Goal: Answer question/provide support: Share knowledge or assist other users

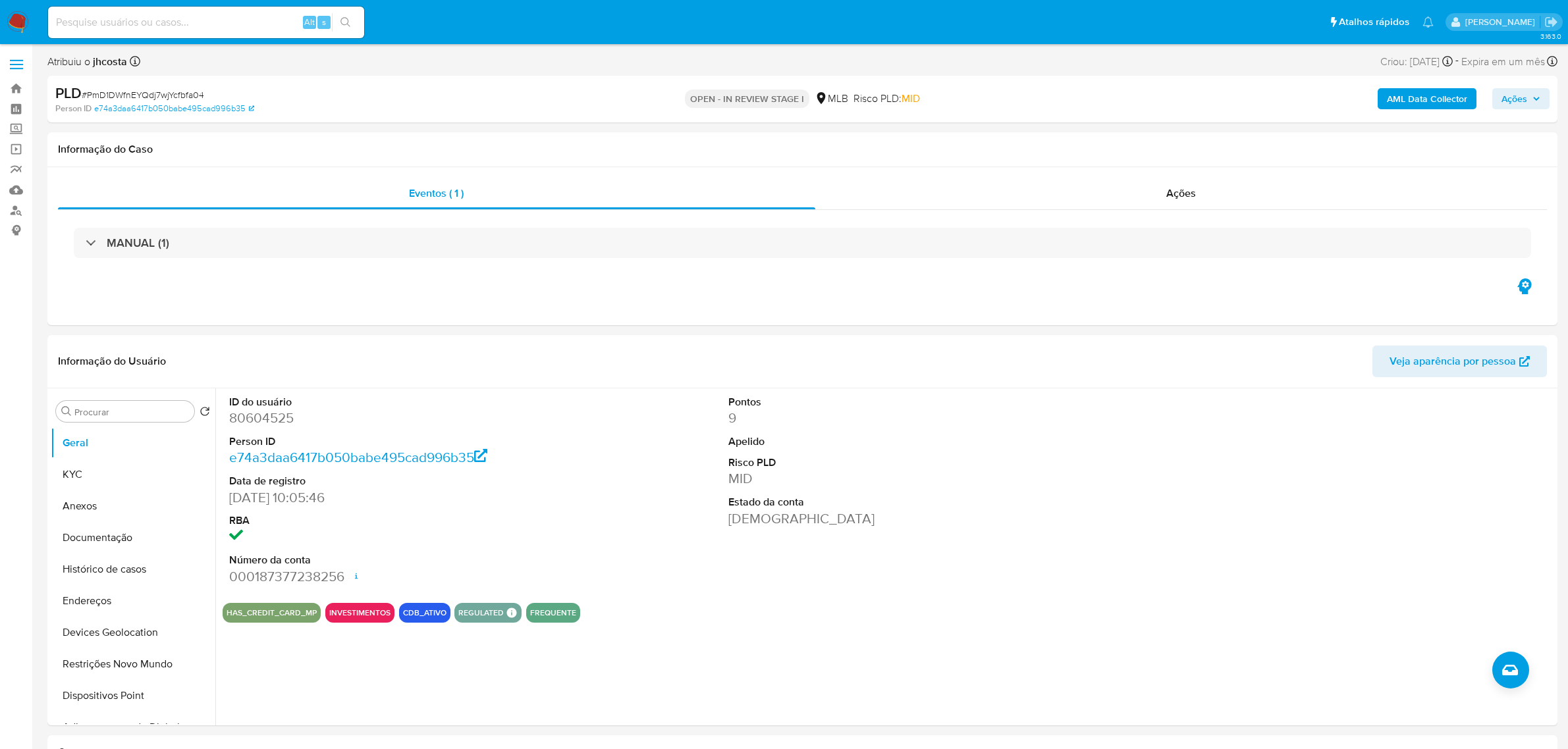
select select "10"
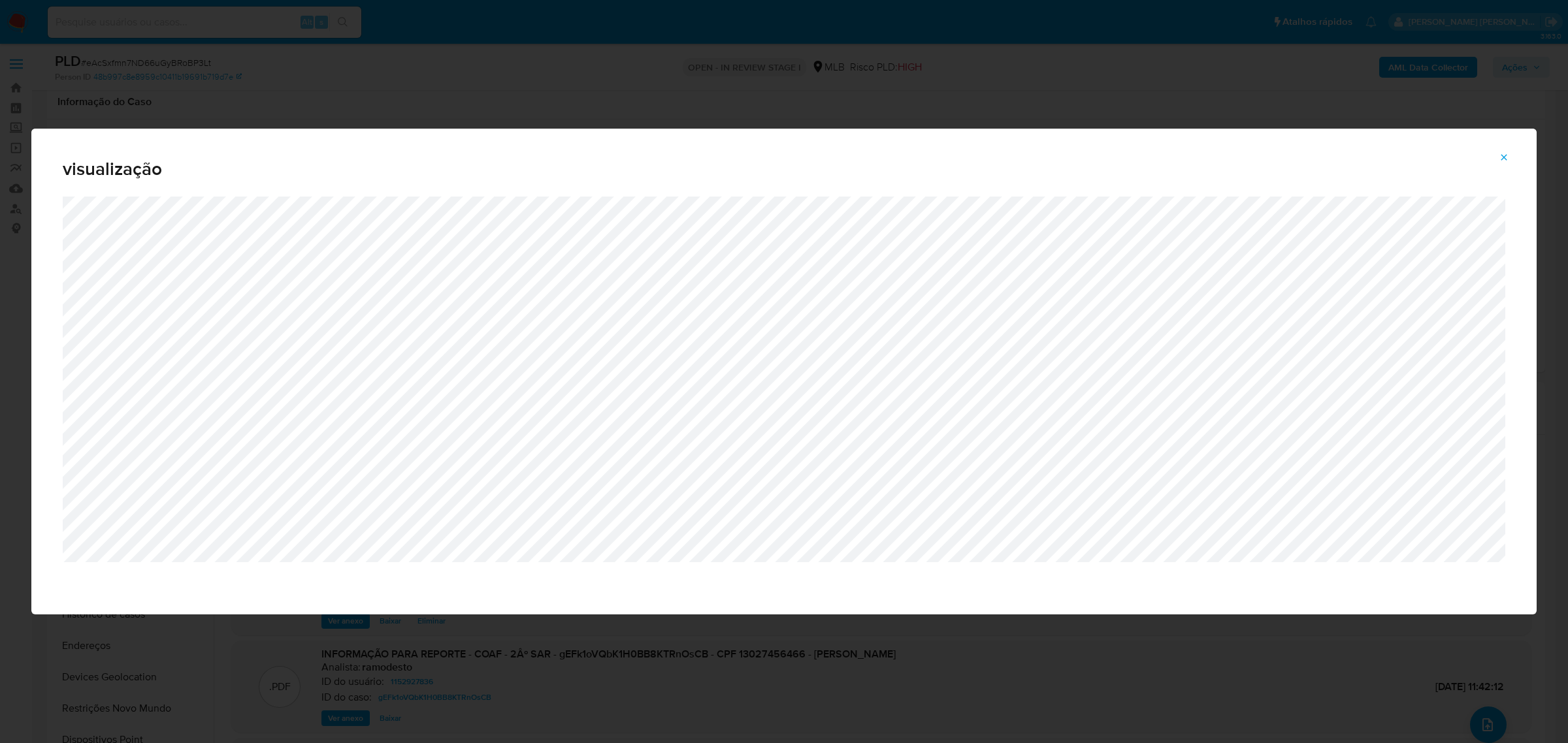
select select "10"
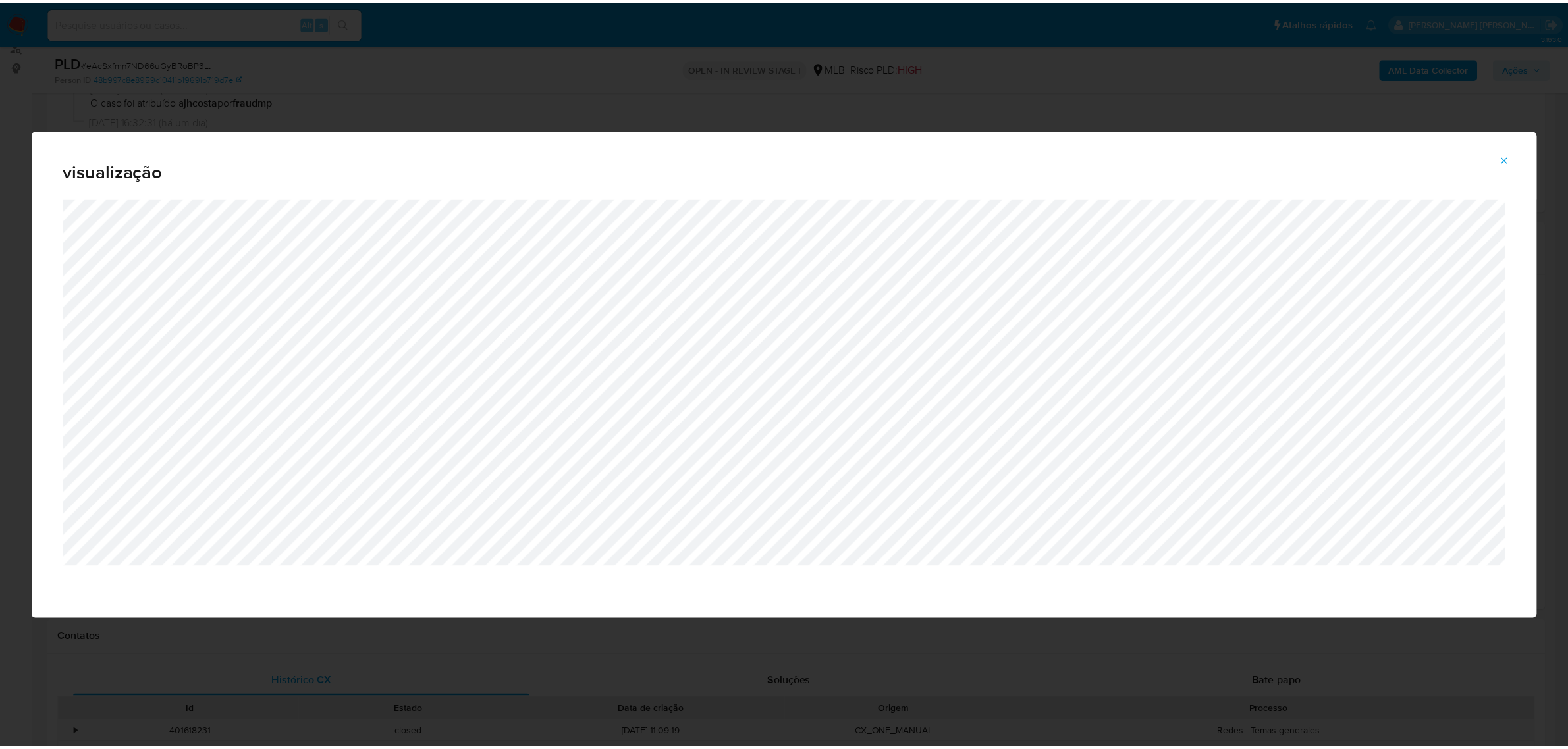
scroll to position [110, 0]
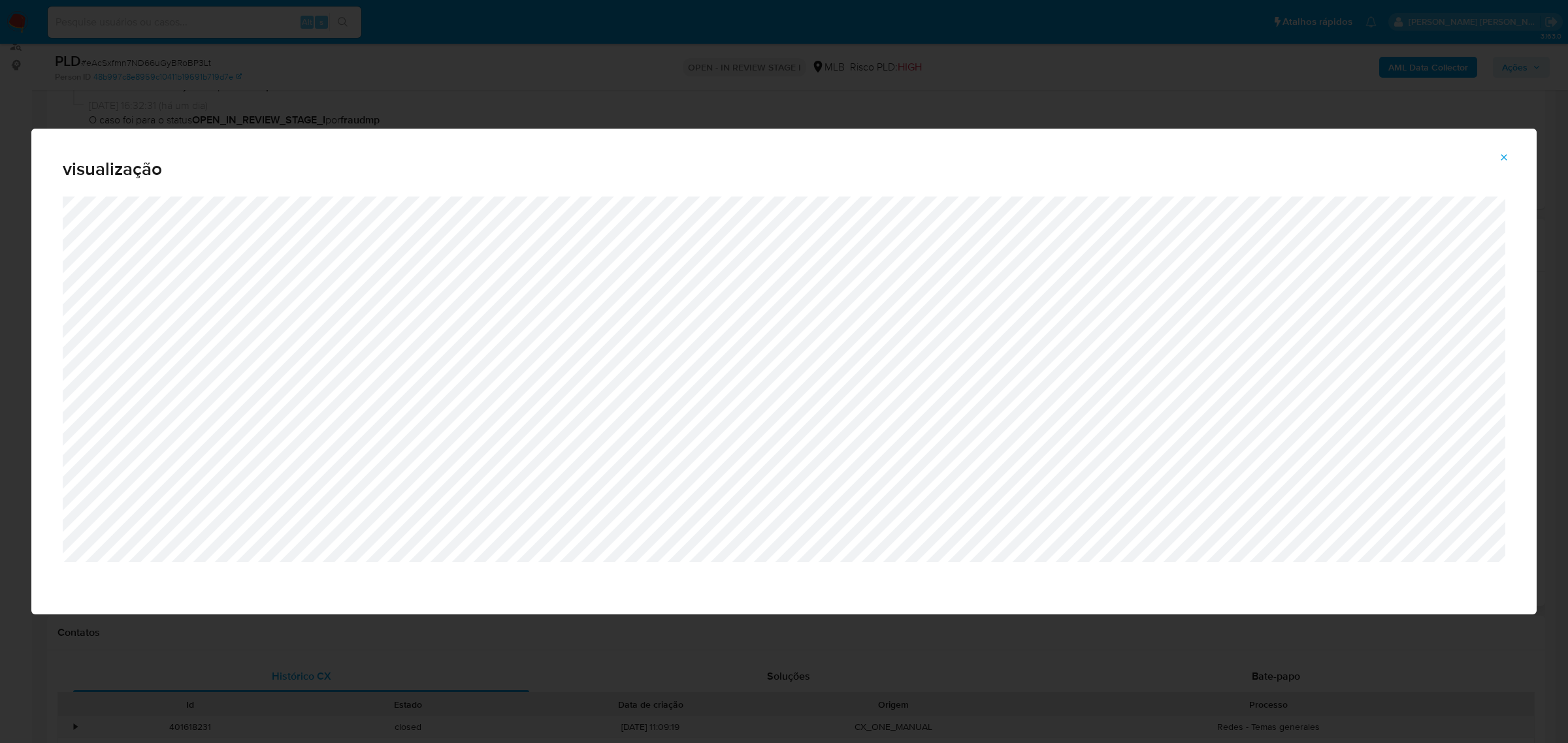
click at [1509, 161] on icon "Attachment preview" at bounding box center [1504, 158] width 10 height 10
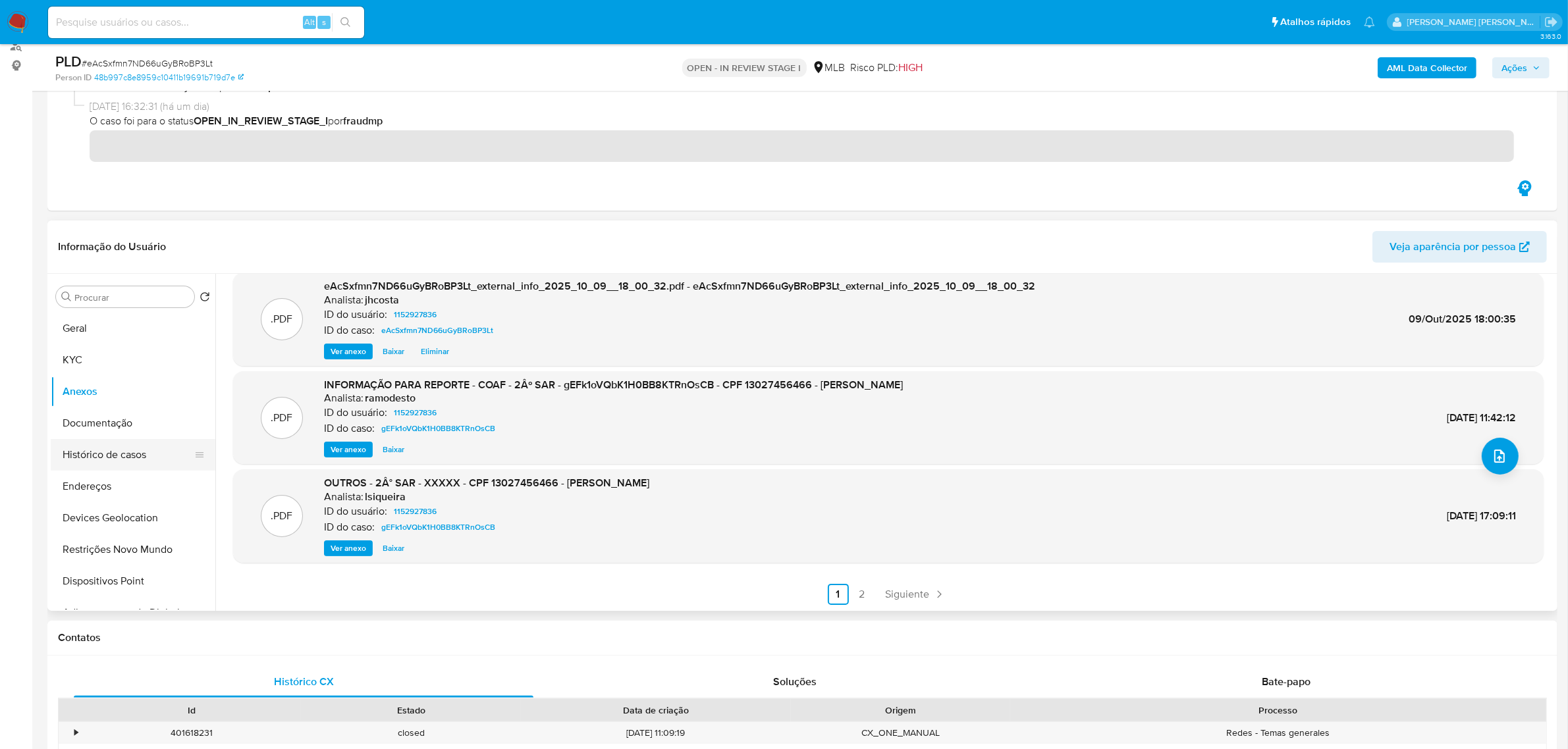
drag, startPoint x: 109, startPoint y: 448, endPoint x: 118, endPoint y: 449, distance: 9.1
click at [110, 448] on button "Histórico de casos" at bounding box center [127, 455] width 154 height 32
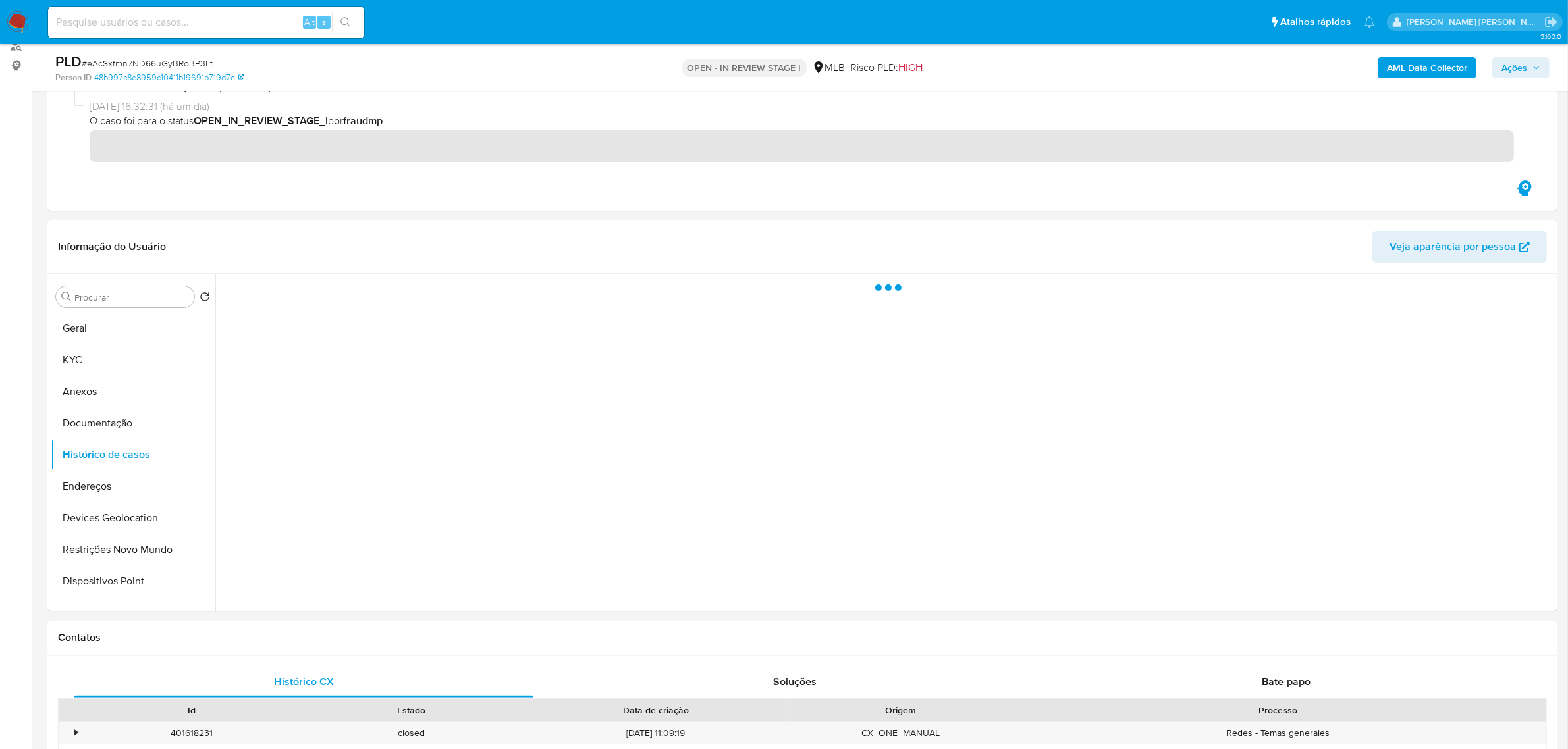
scroll to position [0, 0]
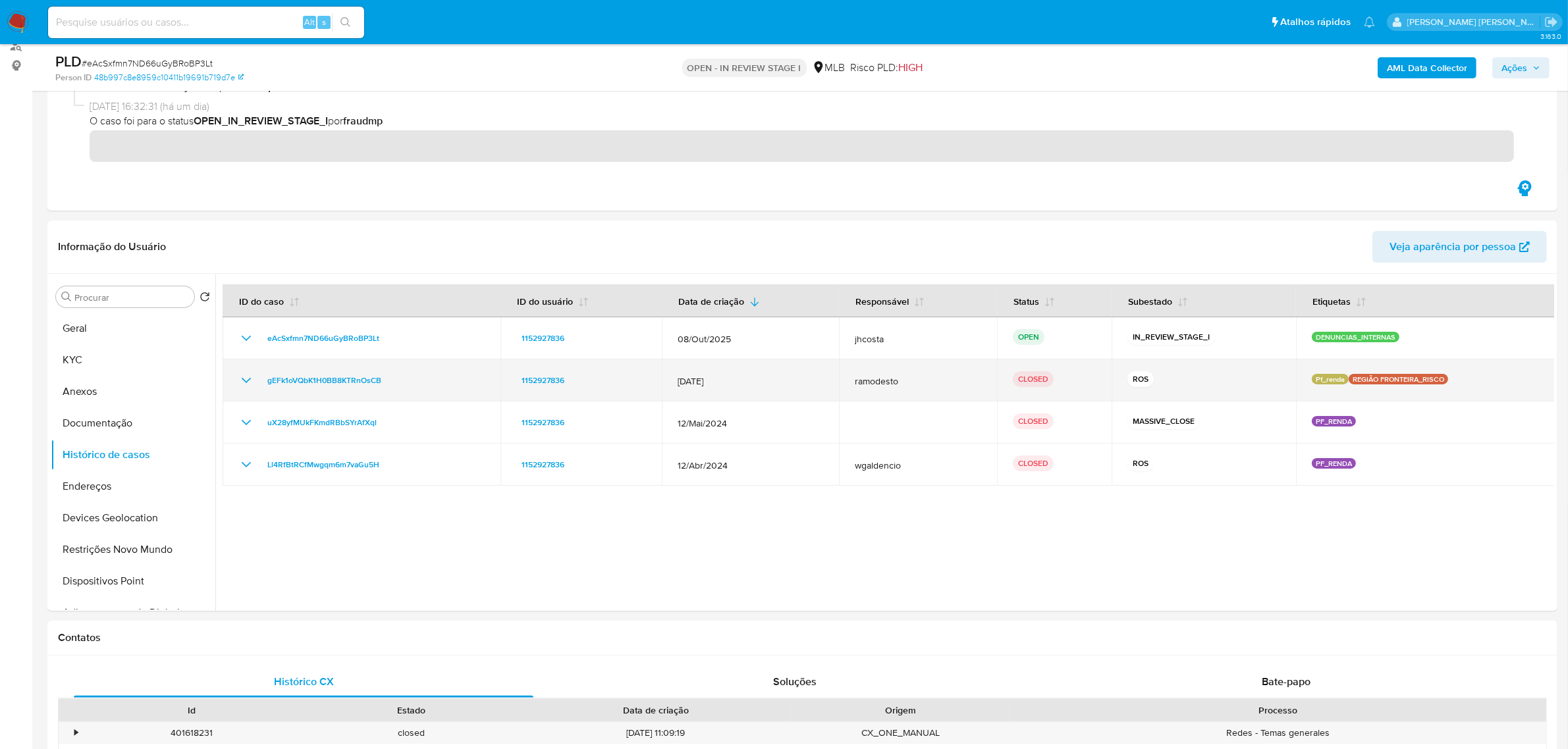
click at [242, 379] on icon "Mostrar/Ocultar" at bounding box center [246, 380] width 9 height 5
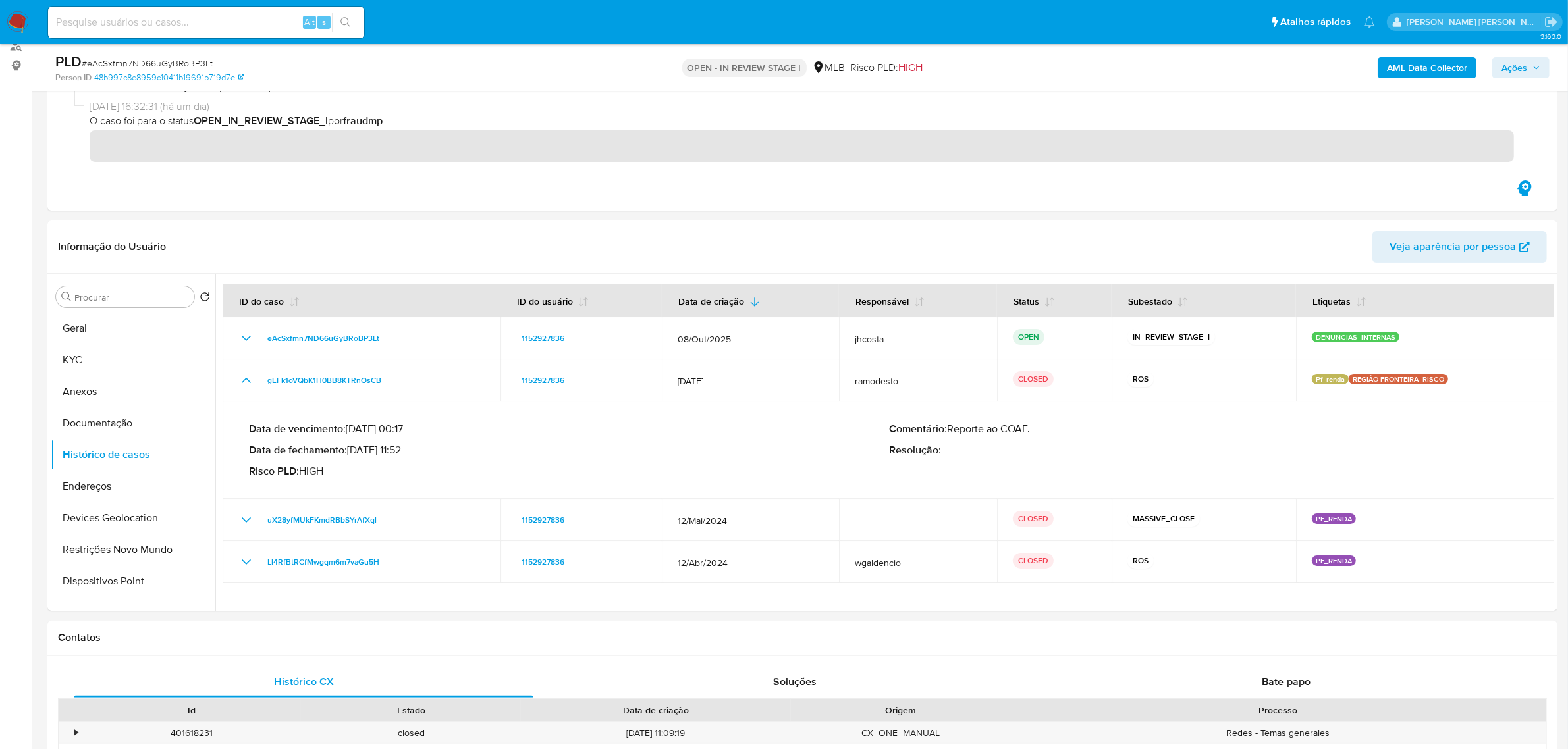
drag, startPoint x: 355, startPoint y: 452, endPoint x: 402, endPoint y: 452, distance: 47.0
click at [402, 452] on p "Data de fechamento : 15/07/2025 11:52" at bounding box center [569, 450] width 640 height 13
drag, startPoint x: 349, startPoint y: 449, endPoint x: 405, endPoint y: 451, distance: 56.0
click at [405, 451] on p "Data de fechamento : 15/07/2025 11:52" at bounding box center [569, 450] width 640 height 13
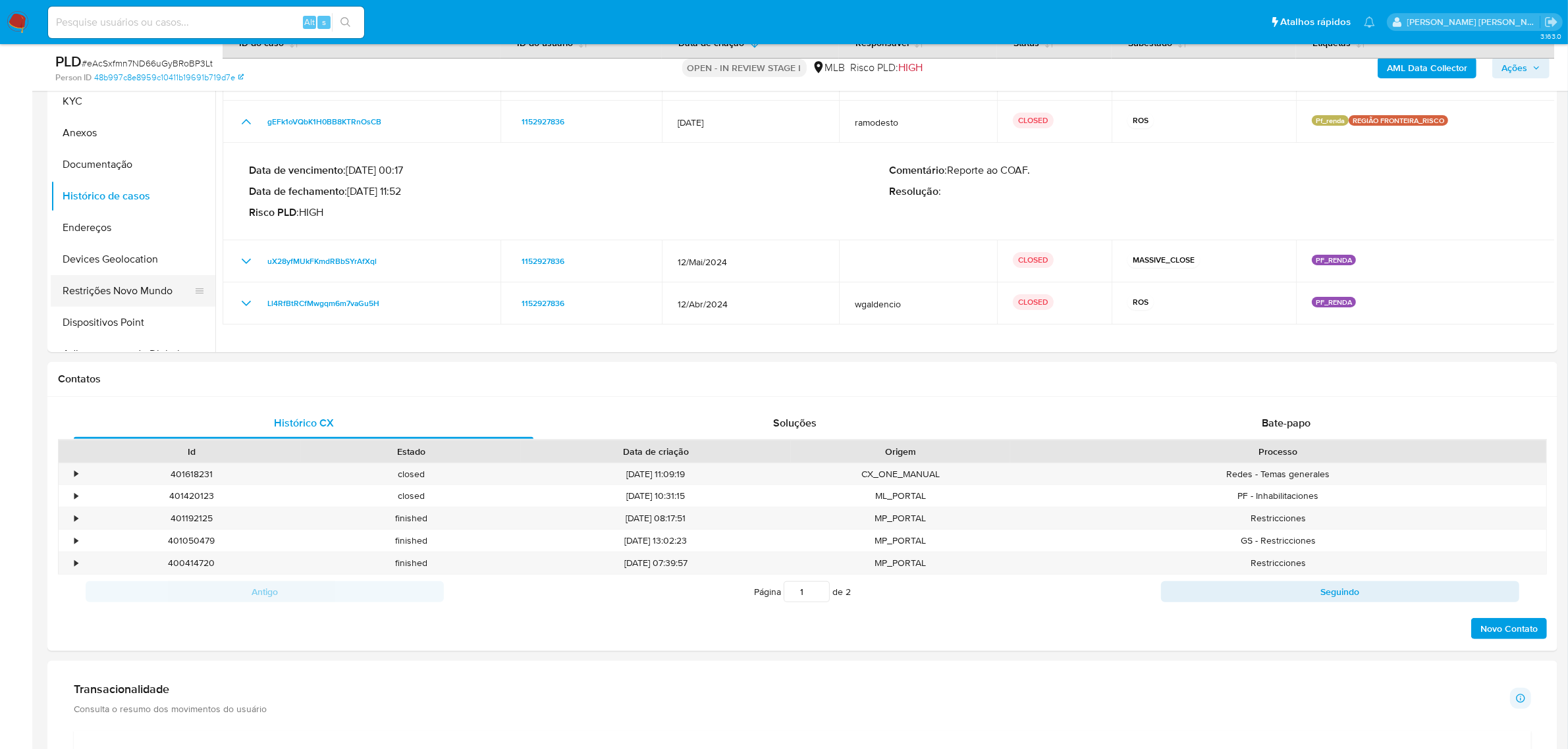
scroll to position [329, 0]
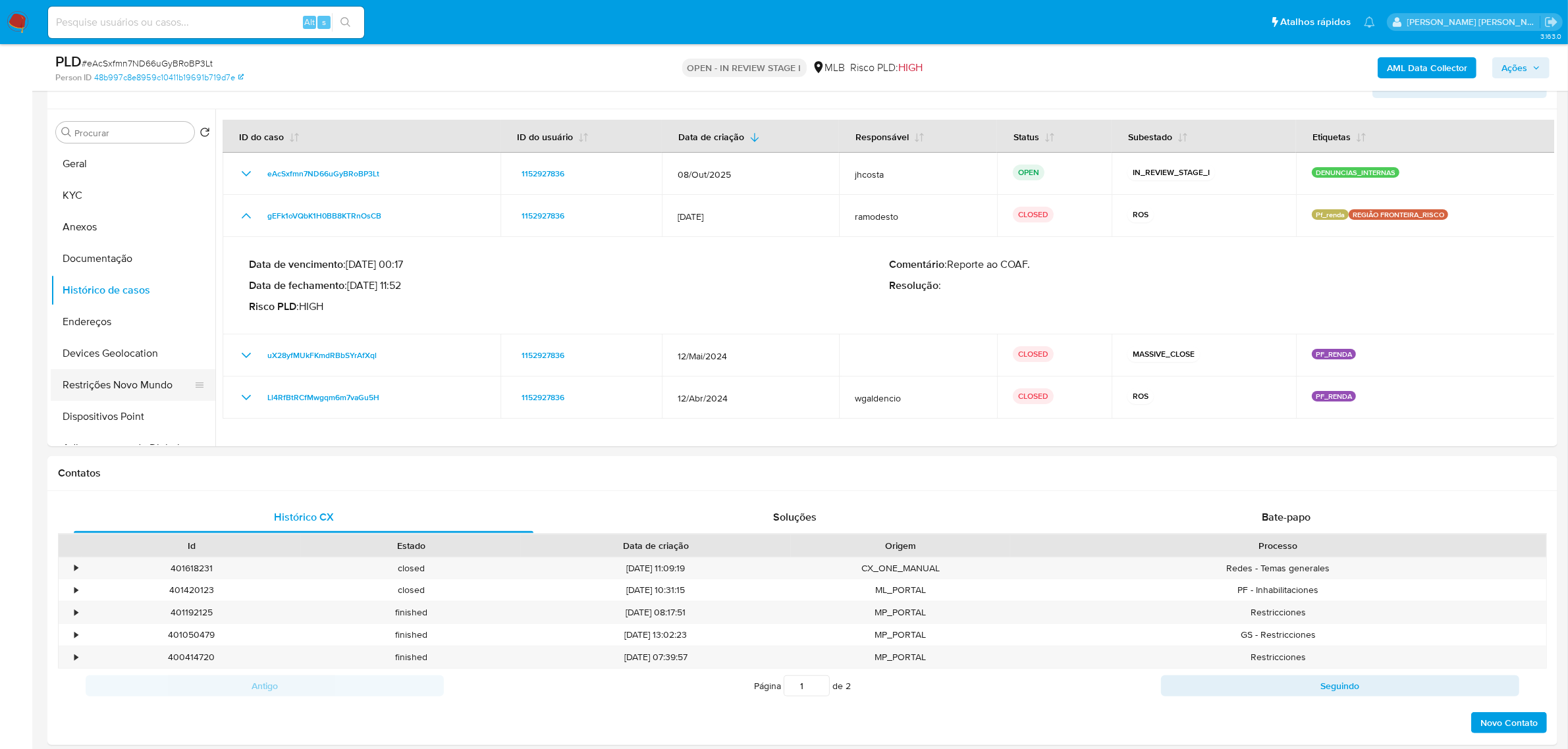
click at [90, 376] on button "Restrições Novo Mundo" at bounding box center [127, 385] width 154 height 32
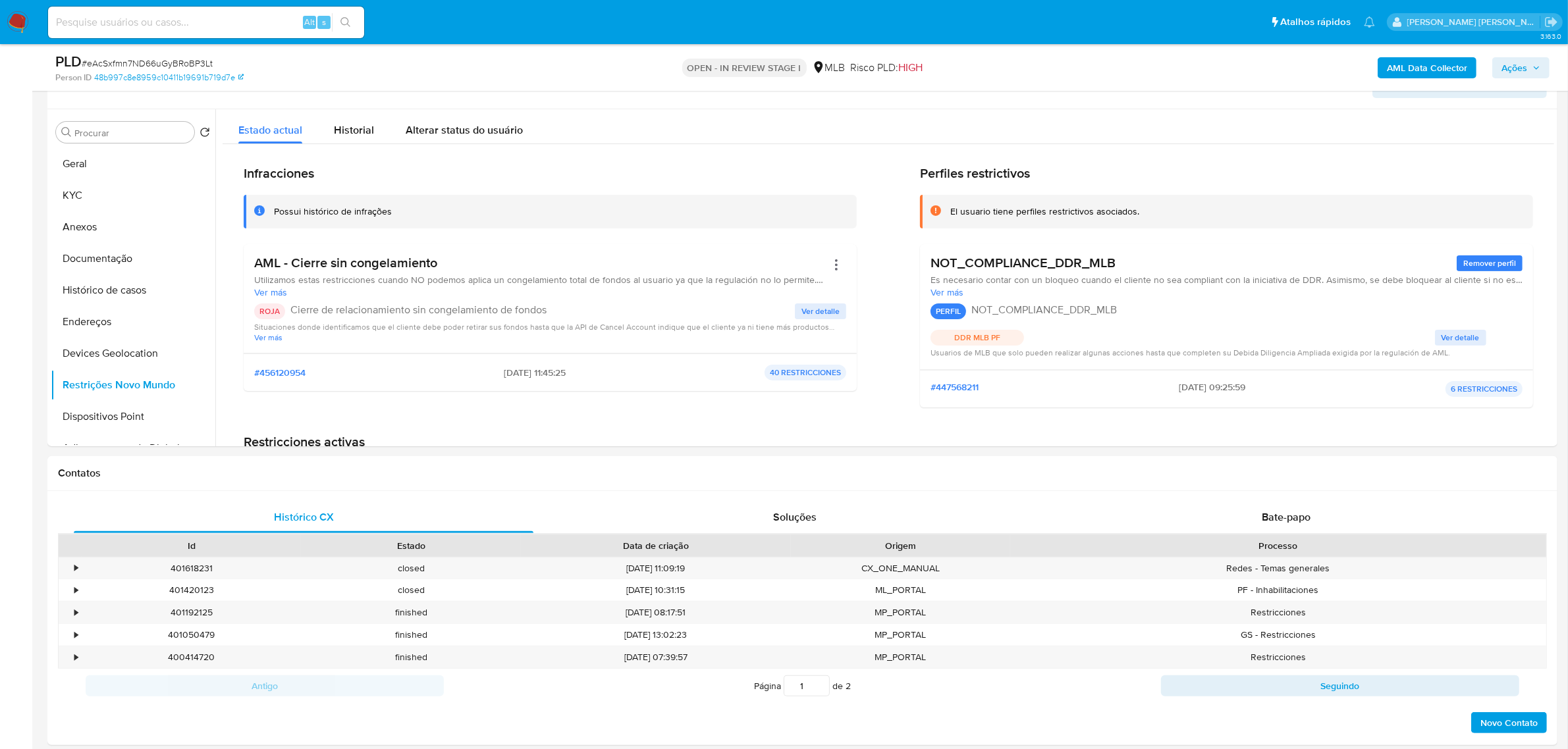
drag, startPoint x: 331, startPoint y: 251, endPoint x: 540, endPoint y: 251, distance: 209.0
click at [540, 251] on div "AML - Cierre sin congelamiento Utilizamos estas restricciones cuando NO podemos…" at bounding box center [550, 298] width 613 height 109
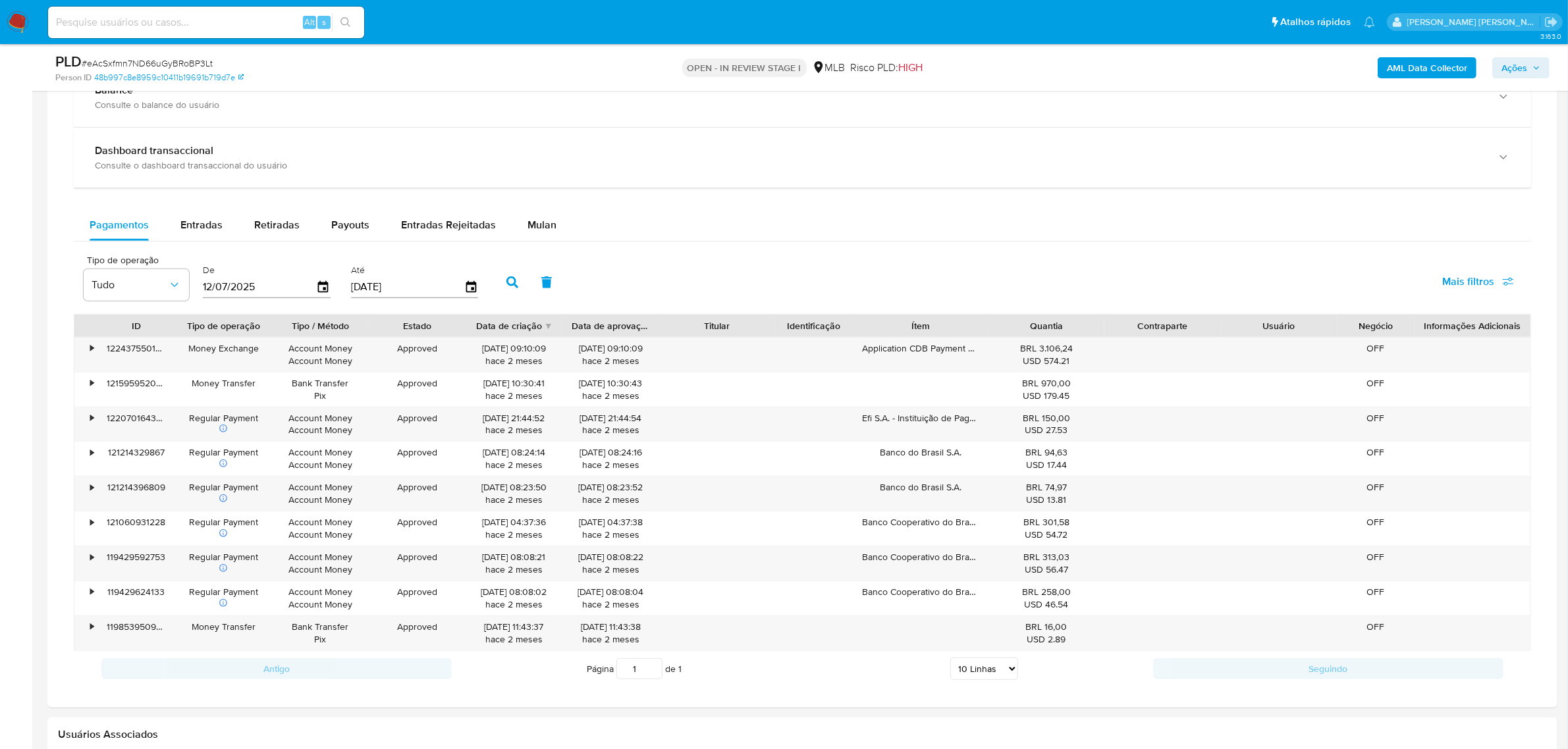
scroll to position [1070, 0]
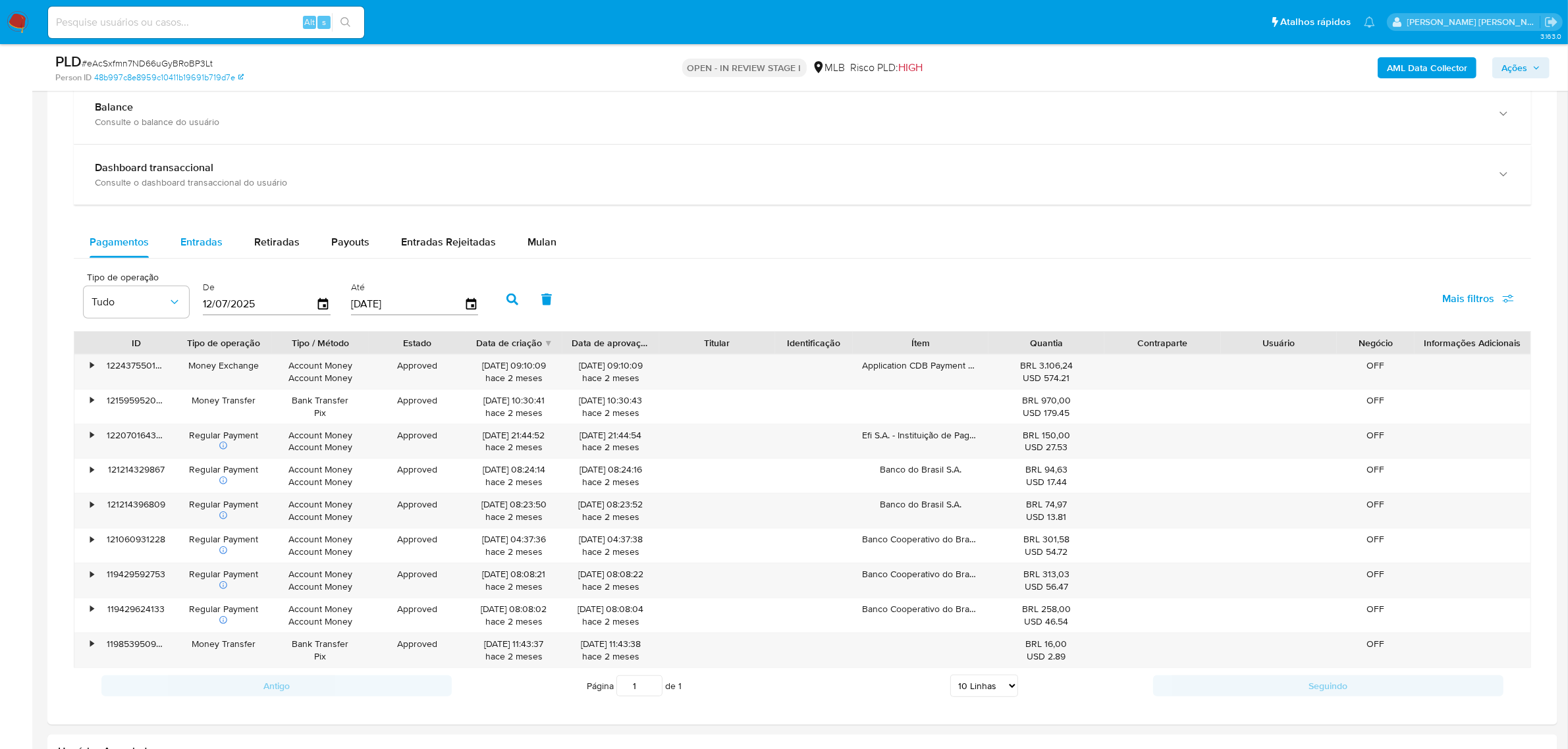
click at [176, 242] on button "Entradas" at bounding box center [202, 242] width 74 height 32
select select "10"
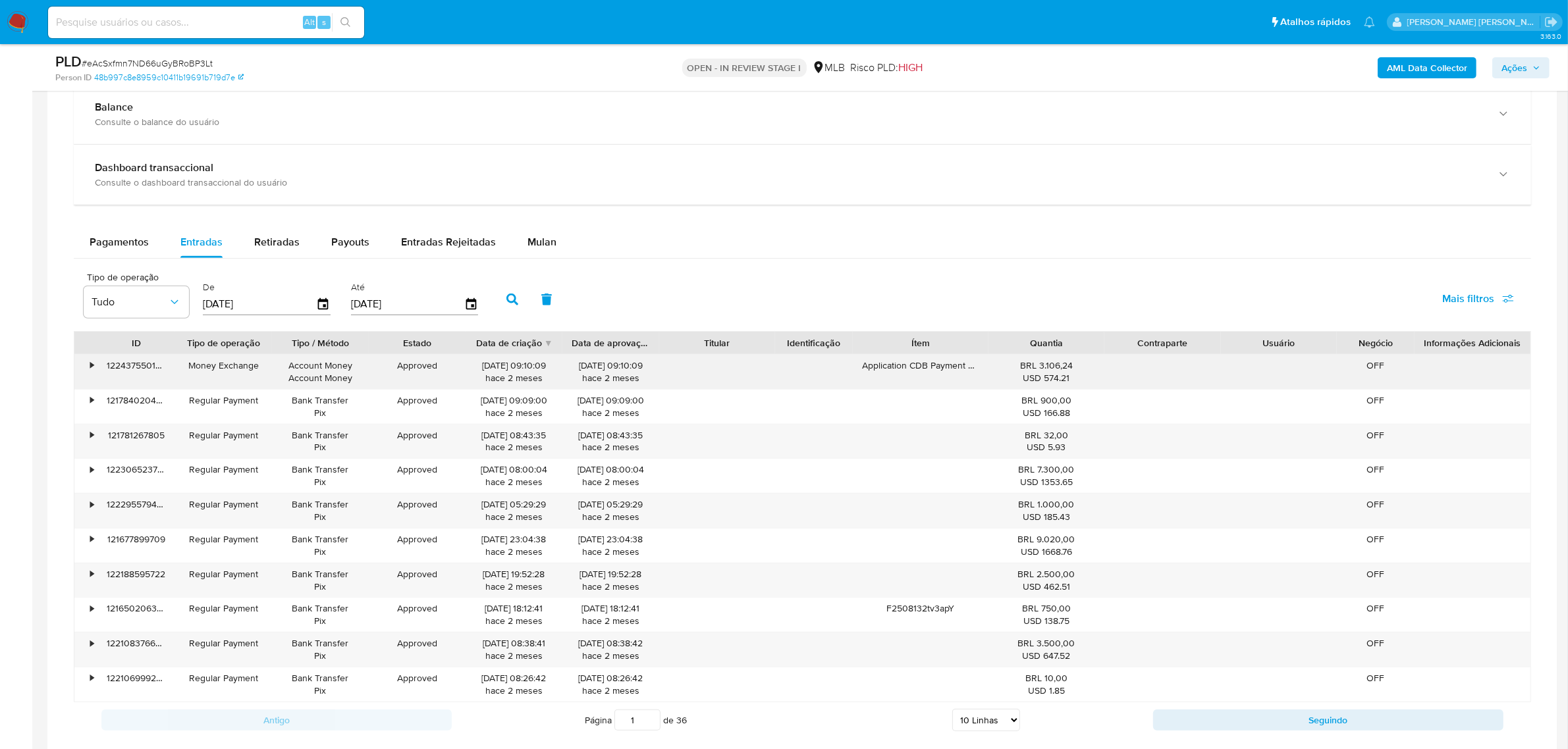
drag, startPoint x: 561, startPoint y: 370, endPoint x: 584, endPoint y: 376, distance: 23.8
click at [584, 376] on div "• 122437550146 Money Exchange Account Money Account Money Approved 15/08/2025 0…" at bounding box center [802, 371] width 1456 height 34
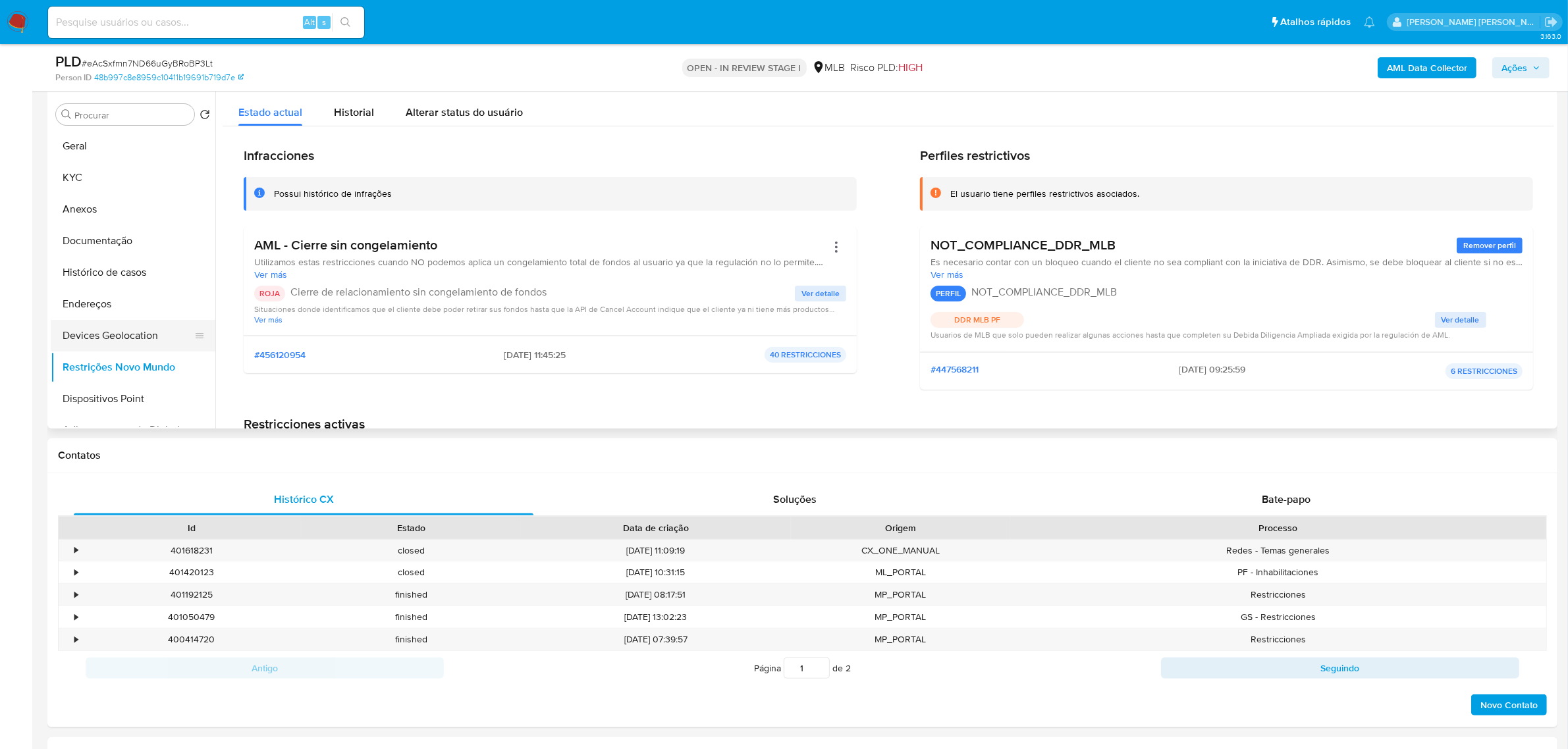
scroll to position [329, 0]
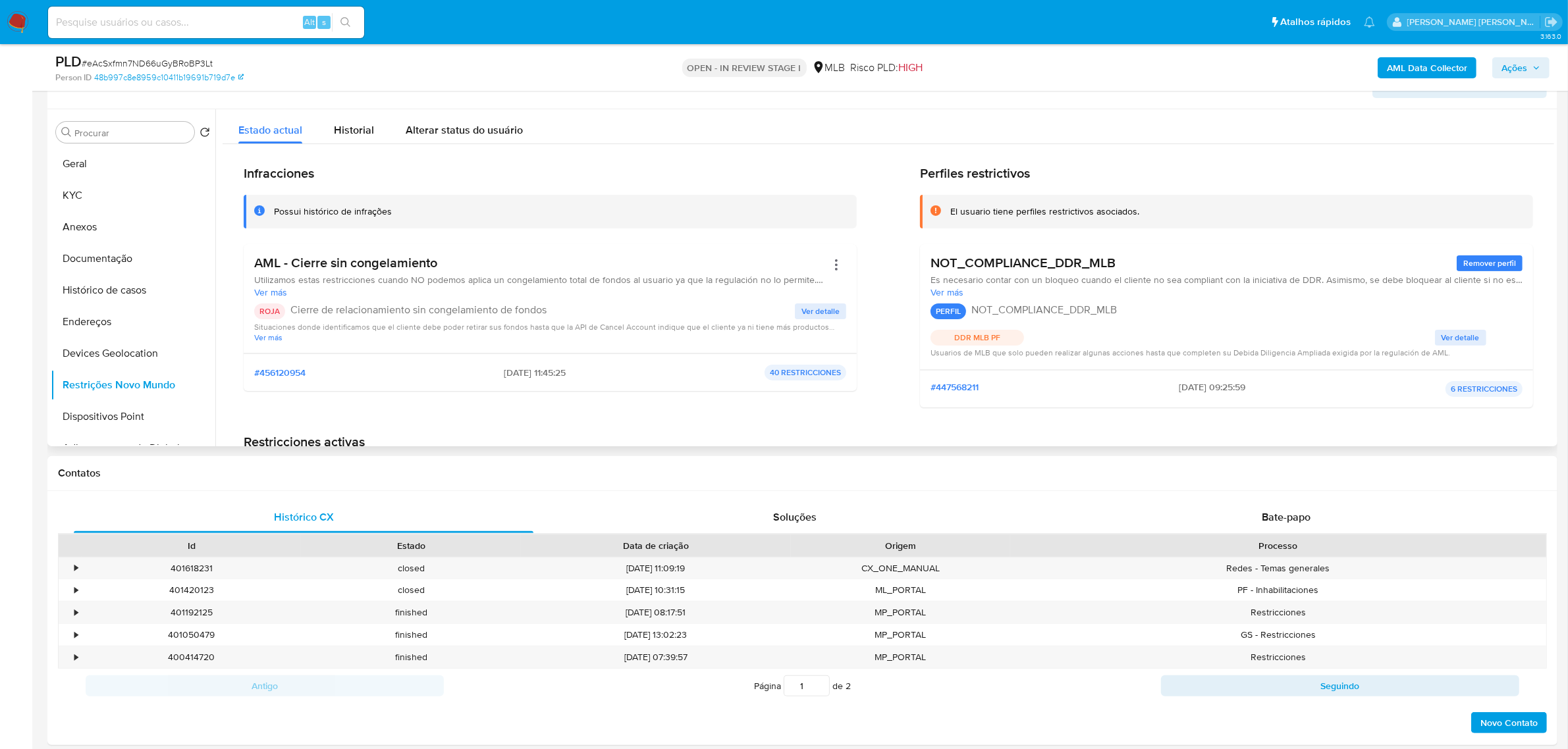
click at [821, 312] on span "Ver detalle" at bounding box center [820, 311] width 38 height 13
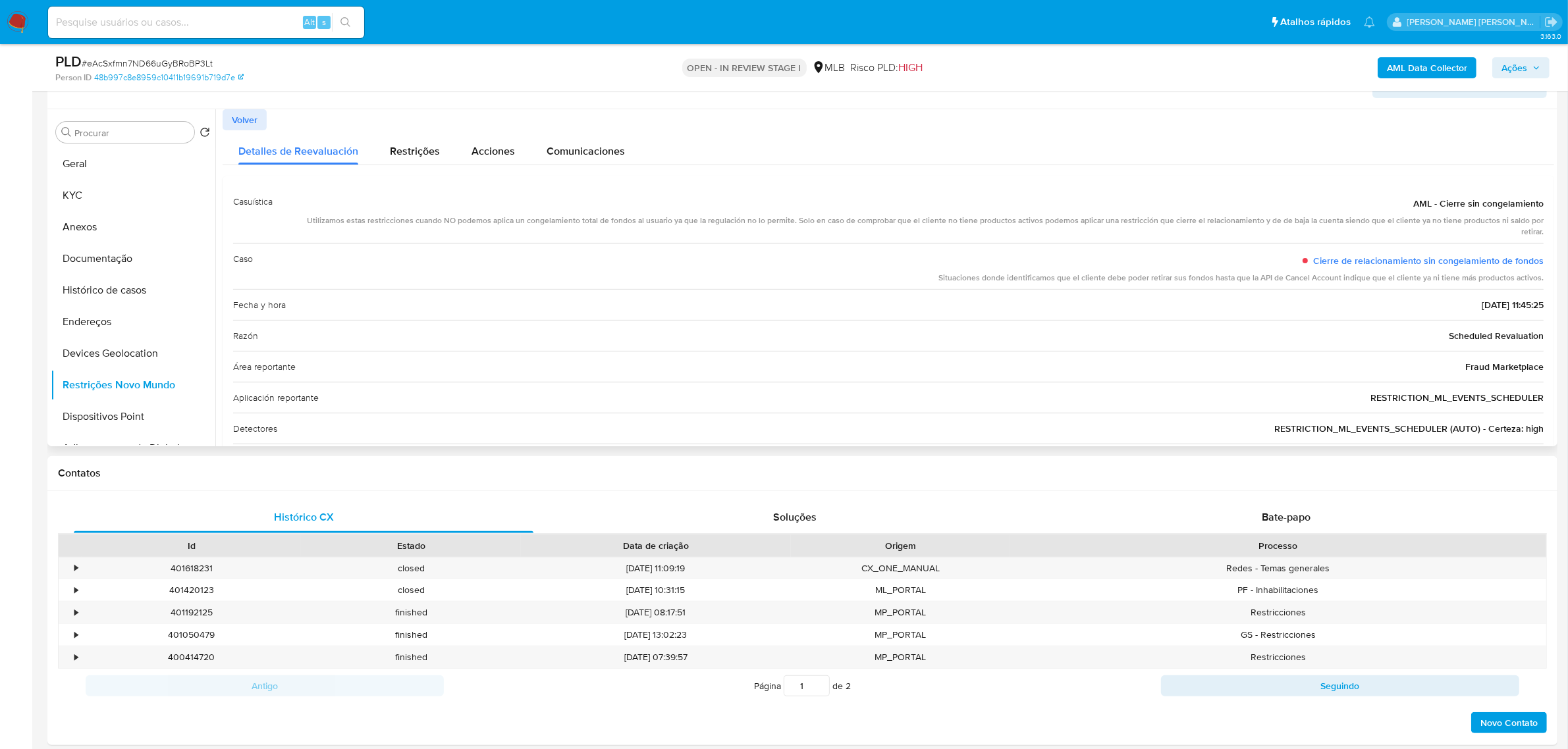
drag, startPoint x: 1440, startPoint y: 295, endPoint x: 1485, endPoint y: 300, distance: 45.3
click at [1499, 295] on div "Fecha y hora 13/09/2025 - 11:45:25" at bounding box center [888, 304] width 1311 height 31
click at [105, 226] on button "Anexos" at bounding box center [127, 227] width 154 height 32
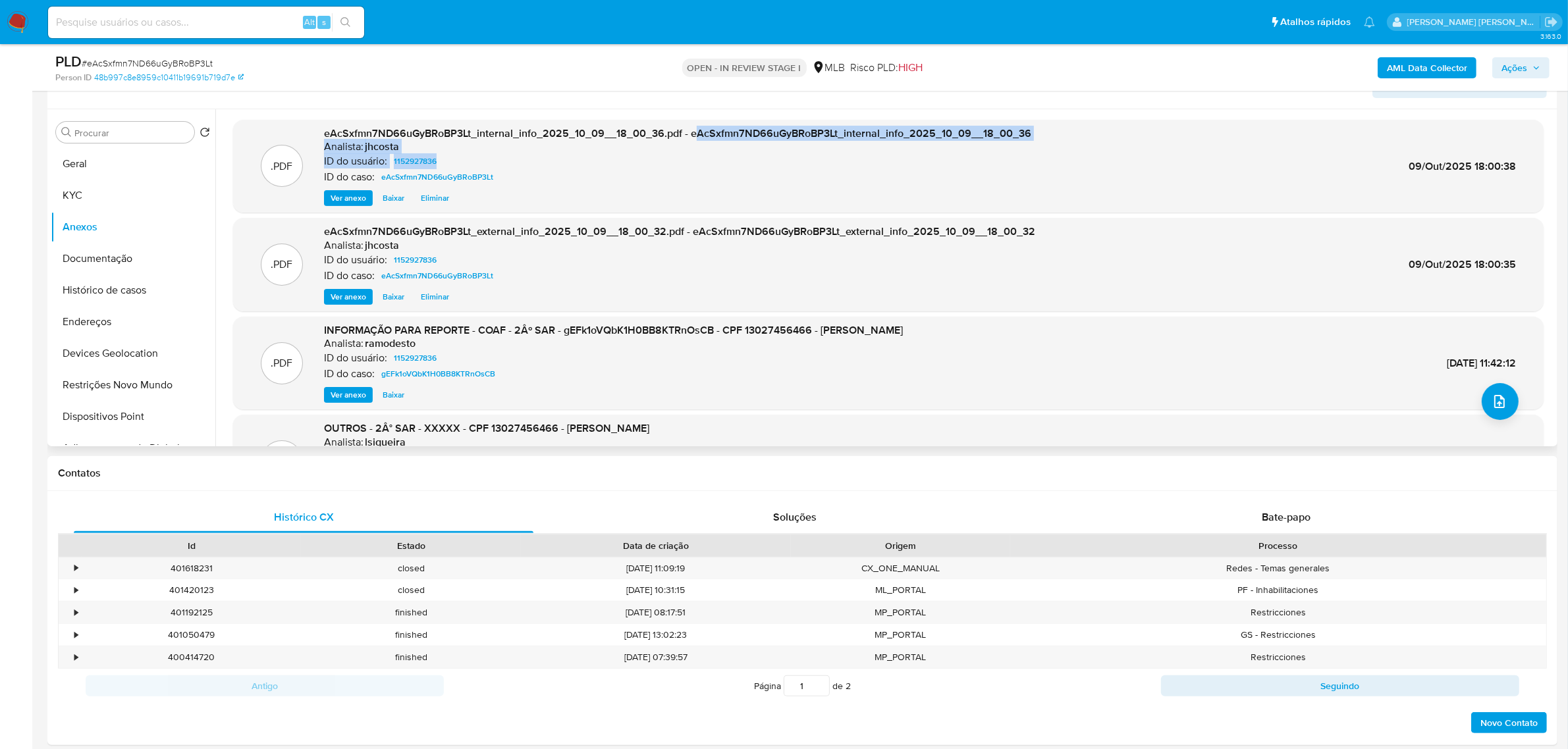
drag, startPoint x: 734, startPoint y: 137, endPoint x: 896, endPoint y: 157, distance: 163.2
click at [896, 157] on div "eAcSxfmn7ND66uGyBRoBP3Lt_internal_info_2025_10_09__18_00_36.pdf - eAcSxfmn7ND66…" at bounding box center [677, 166] width 707 height 81
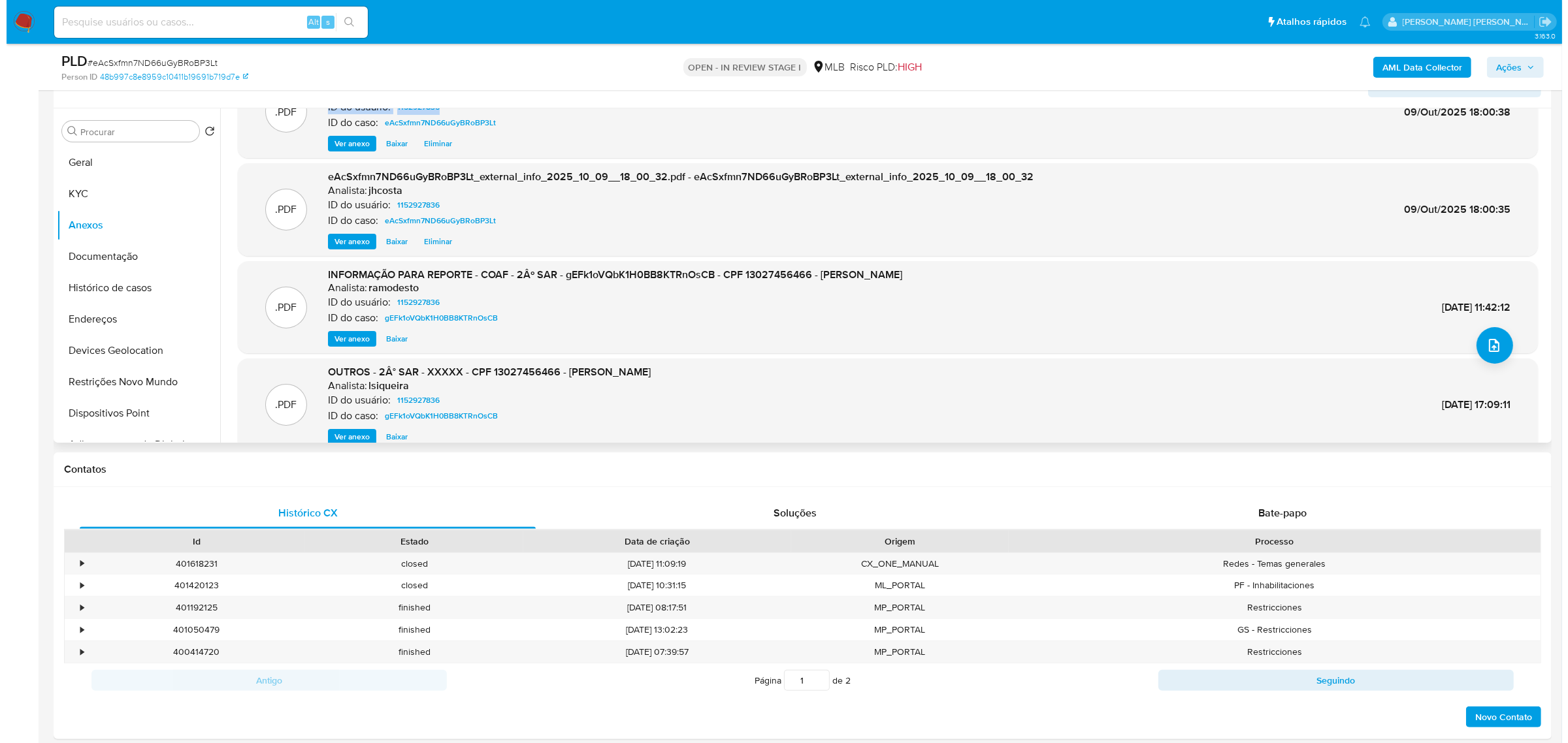
scroll to position [81, 0]
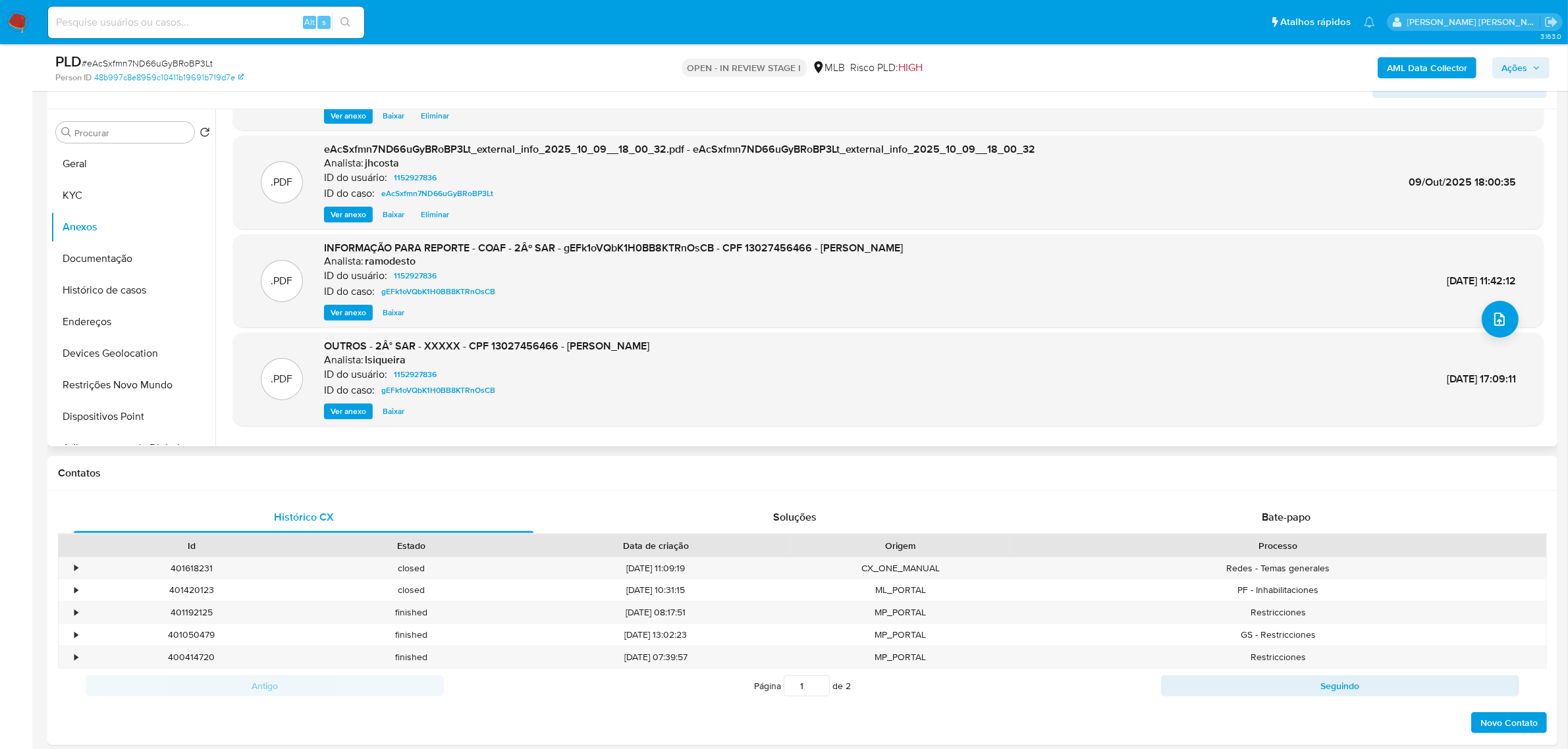
click at [355, 310] on span "Ver anexo" at bounding box center [348, 312] width 35 height 13
